Goal: Contribute content: Add original content to the website for others to see

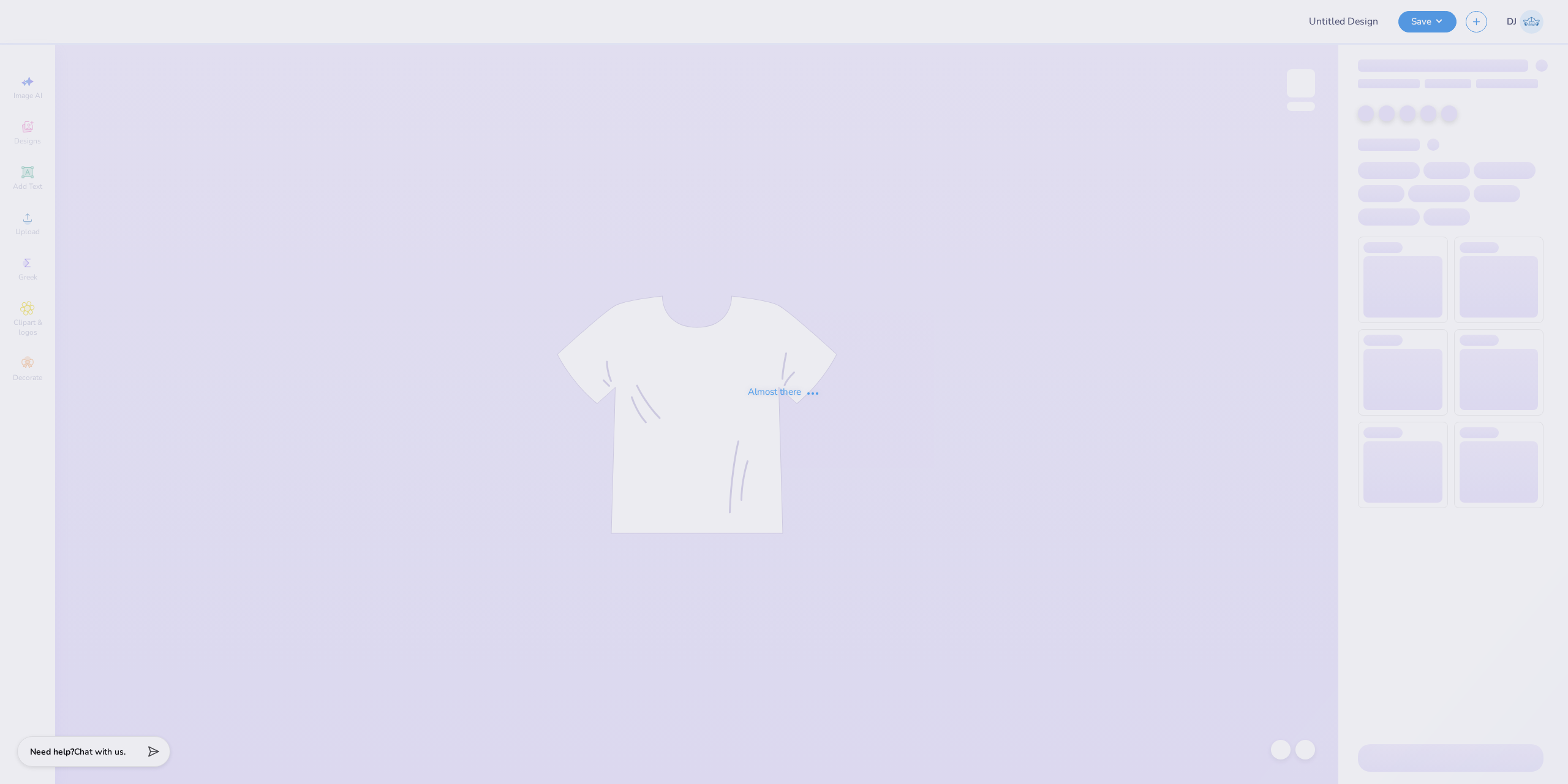
type input "(GSU) Pi [PERSON_NAME] Bid Day"
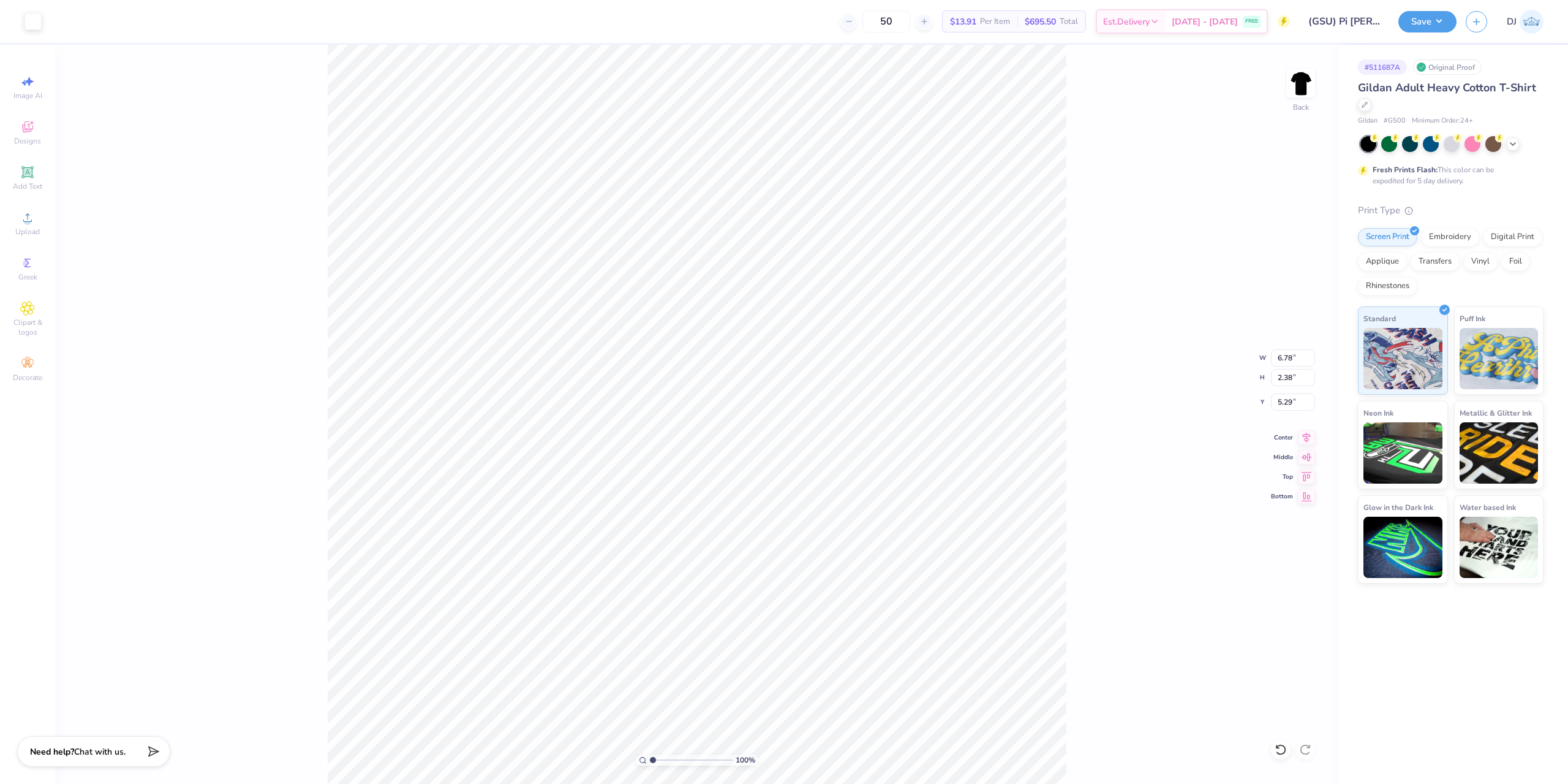
type input "6.78"
type input "2.38"
type input "5.41"
drag, startPoint x: 1247, startPoint y: 233, endPoint x: 1235, endPoint y: 252, distance: 22.5
click at [1247, 238] on div "100 % Back W 6.78 6.78 " H 2.38 2.38 " Y 5.41 5.41 " Center Middle Top Bottom" at bounding box center [696, 413] width 1283 height 739
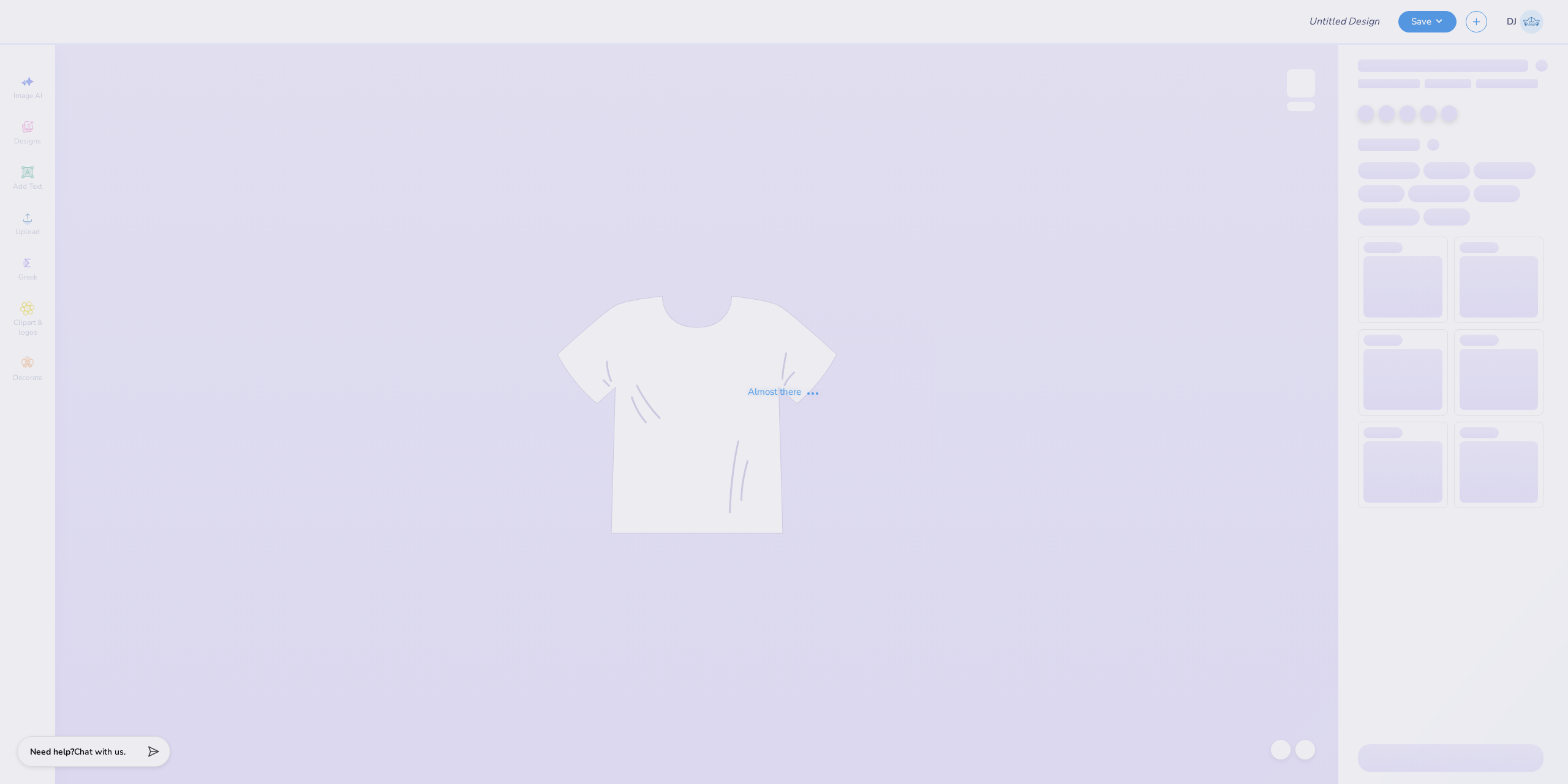
type input "version2"
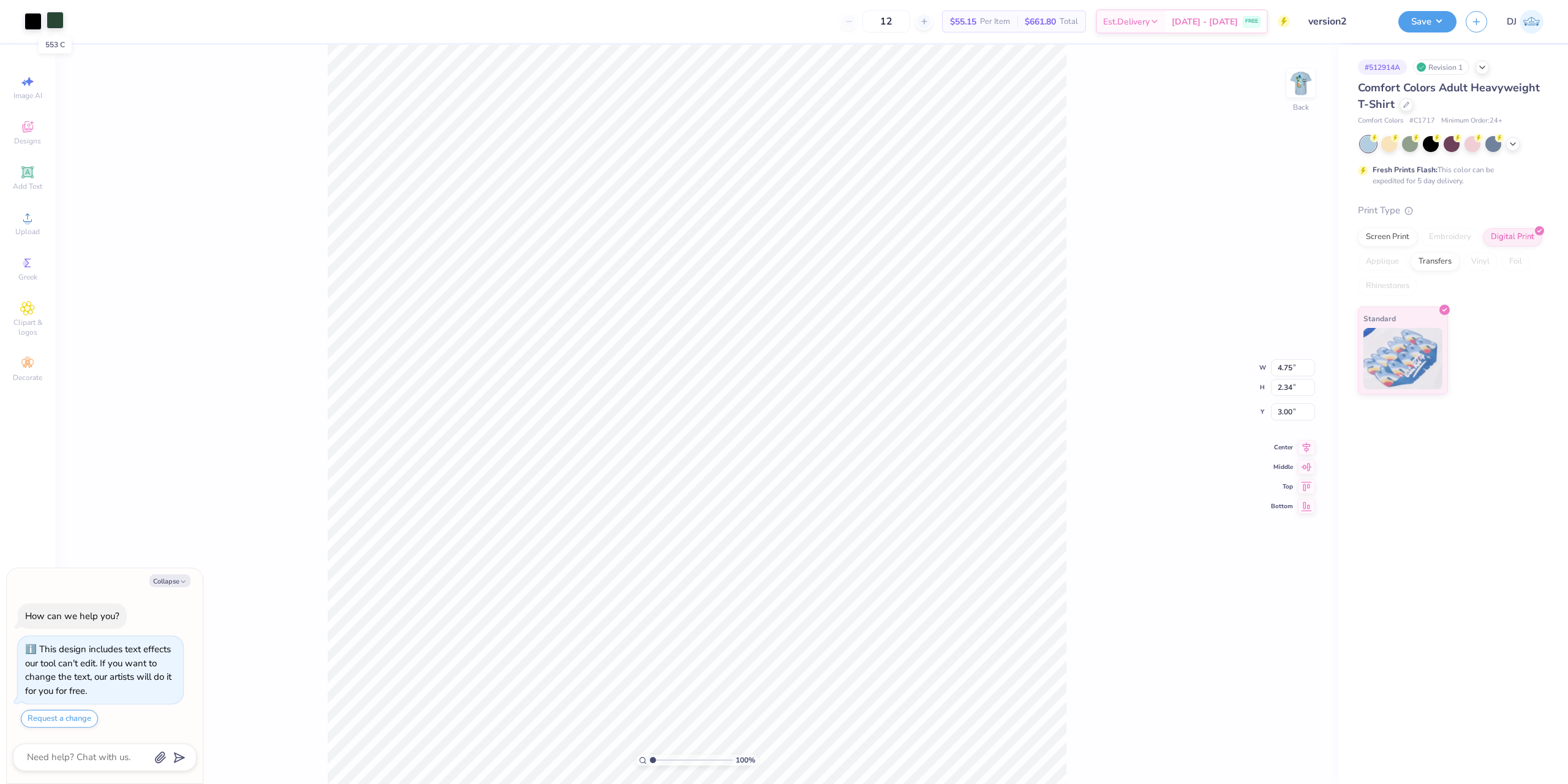
click at [61, 20] on div at bounding box center [55, 20] width 17 height 17
type textarea "x"
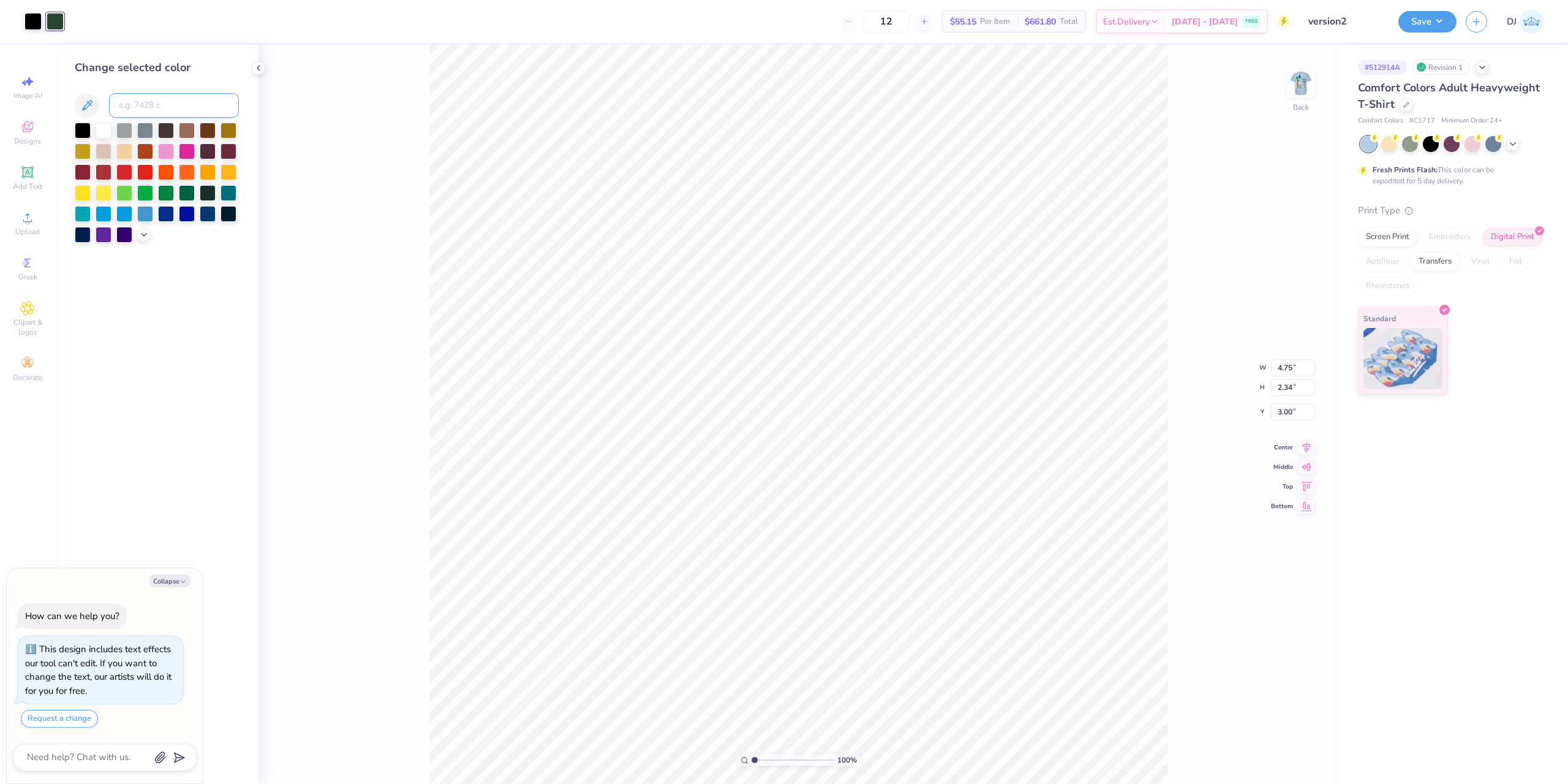
click at [163, 106] on input at bounding box center [174, 105] width 130 height 25
type input "288"
type textarea "x"
click at [151, 100] on input at bounding box center [174, 105] width 130 height 25
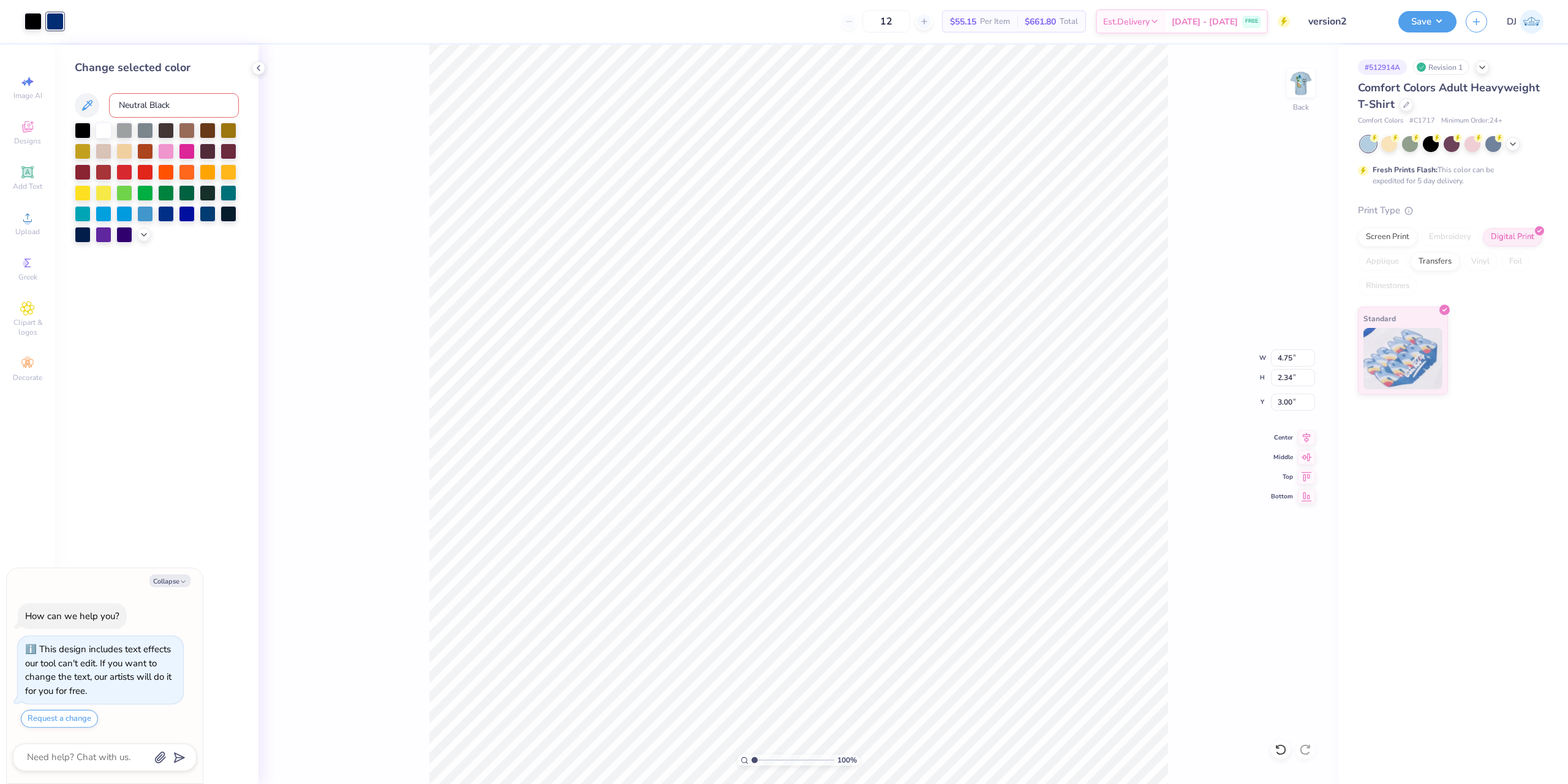
type input "Neutral Black"
type textarea "x"
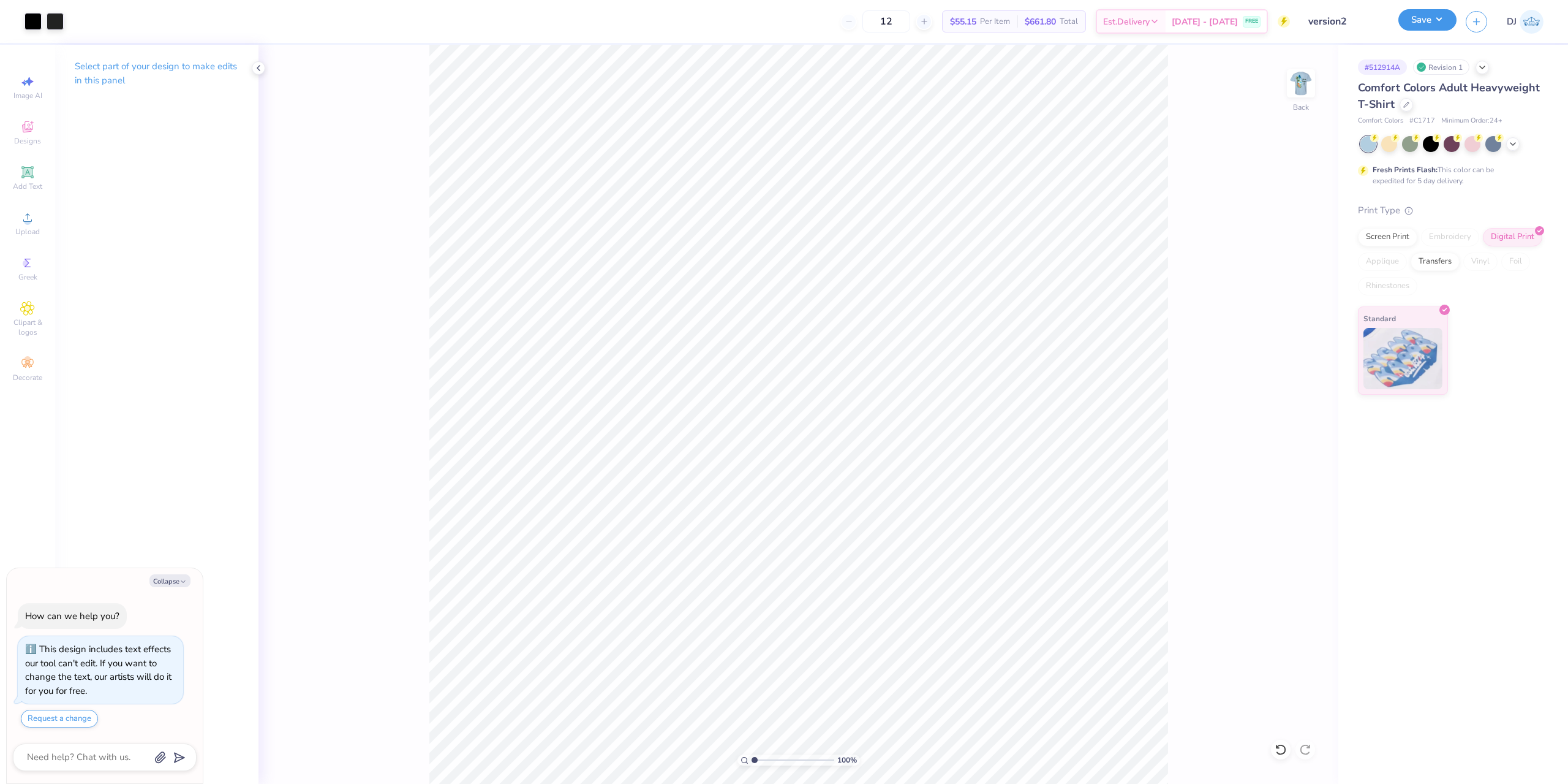
click at [1446, 18] on button "Save" at bounding box center [1427, 20] width 58 height 21
type textarea "x"
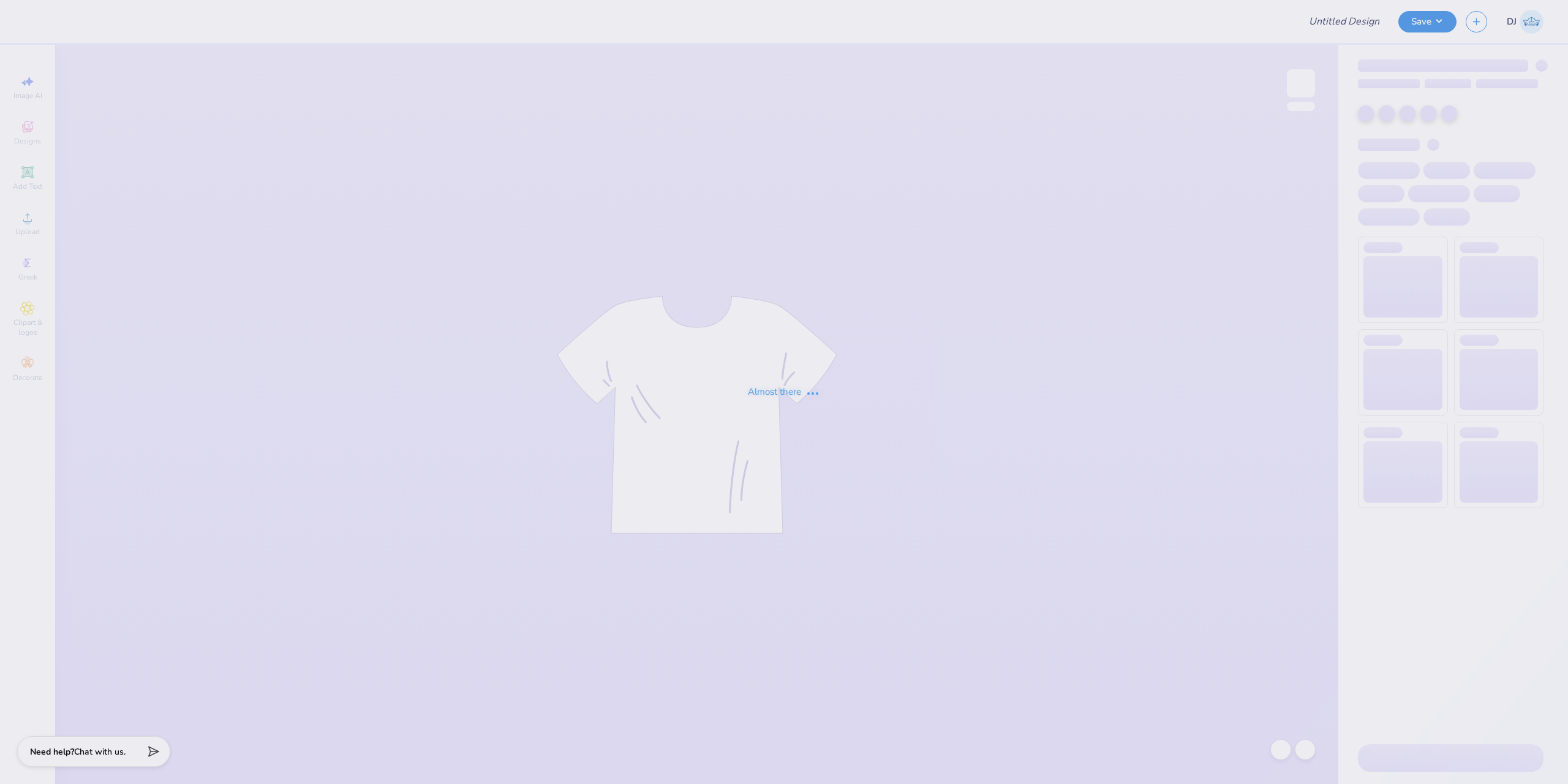
type input "version2"
type input "zeta parents crewneck"
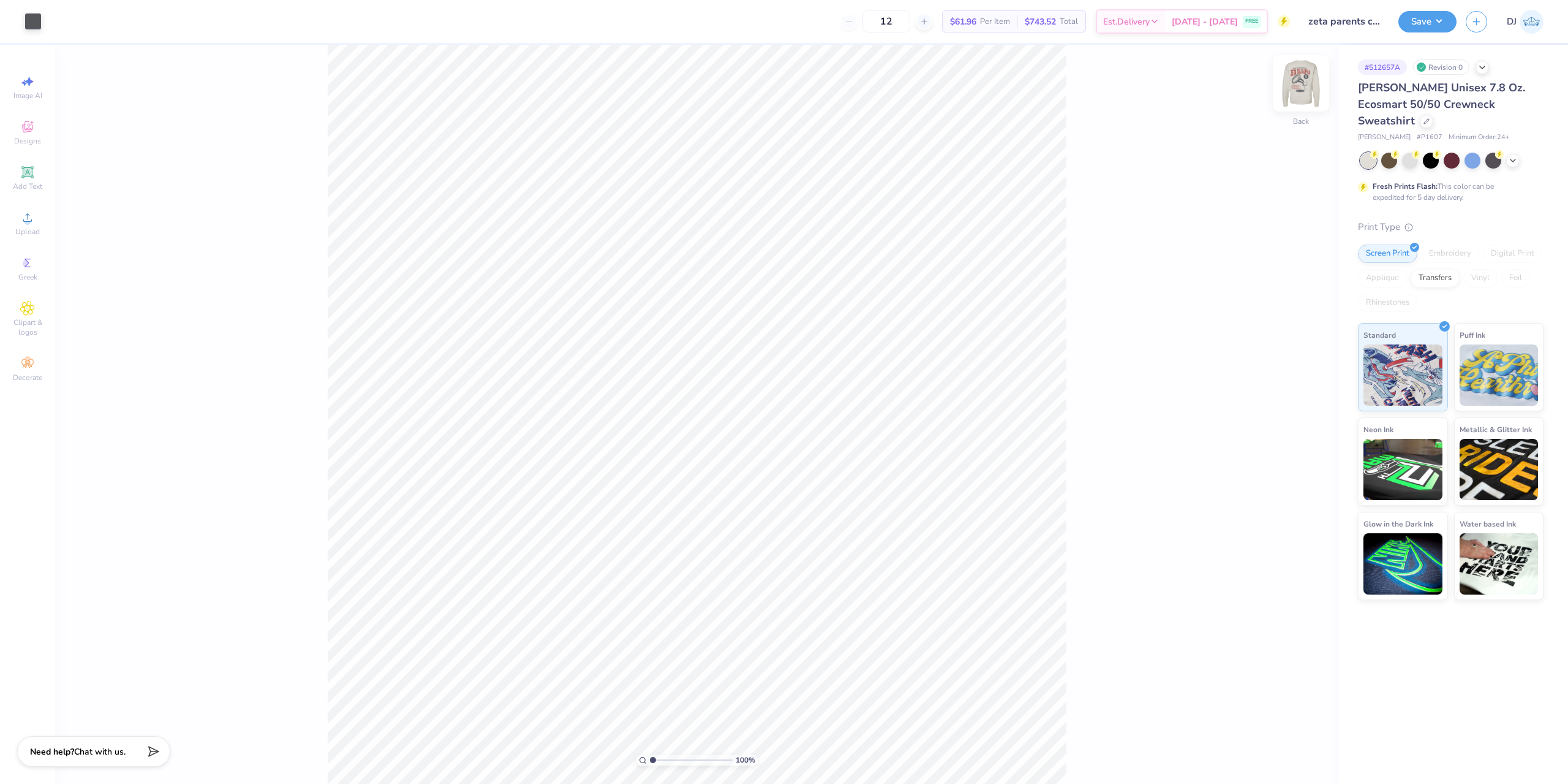
click at [1311, 79] on img at bounding box center [1301, 83] width 49 height 49
drag, startPoint x: 653, startPoint y: 758, endPoint x: 671, endPoint y: 755, distance: 18.2
type input "2.6"
click at [666, 761] on input "range" at bounding box center [691, 760] width 83 height 11
